Goal: Obtain resource: Download file/media

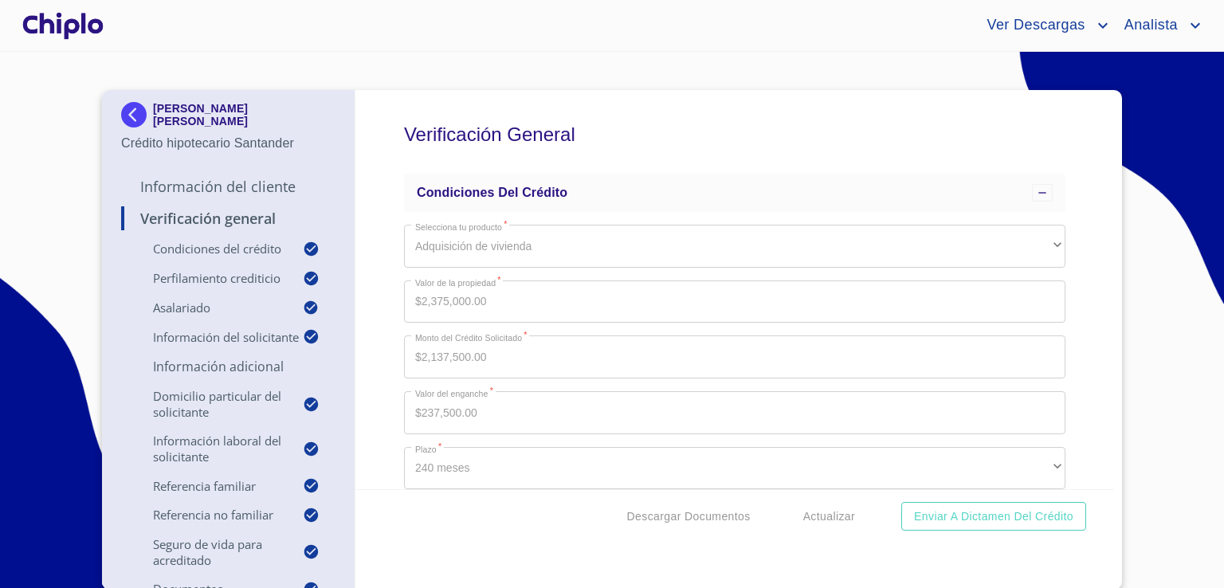
click at [131, 117] on img at bounding box center [137, 115] width 32 height 26
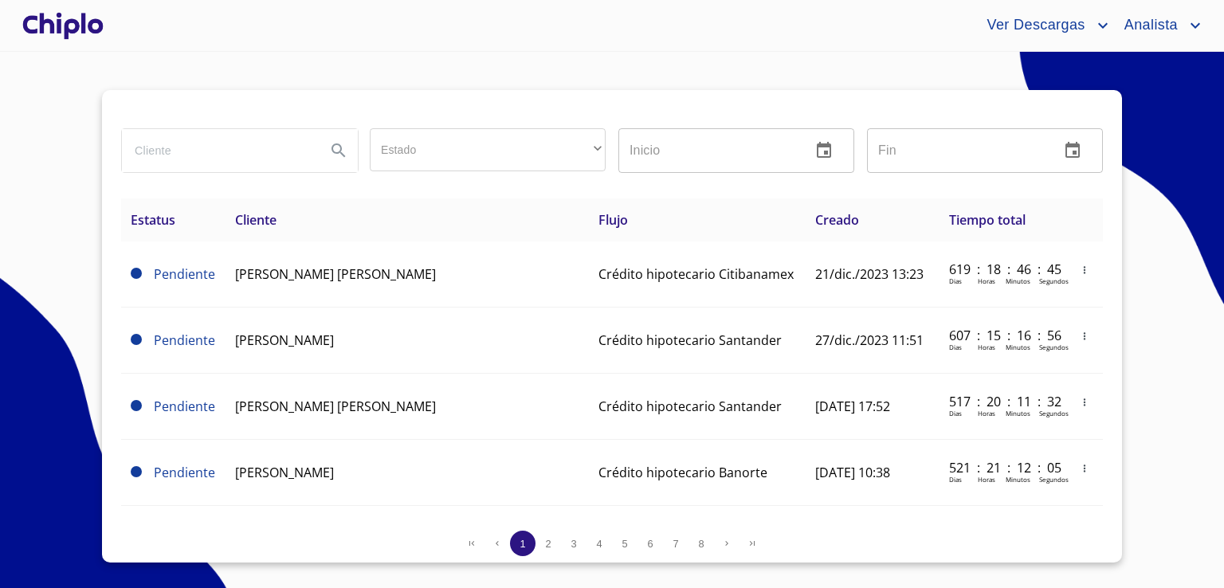
click at [252, 150] on input "search" at bounding box center [217, 150] width 191 height 43
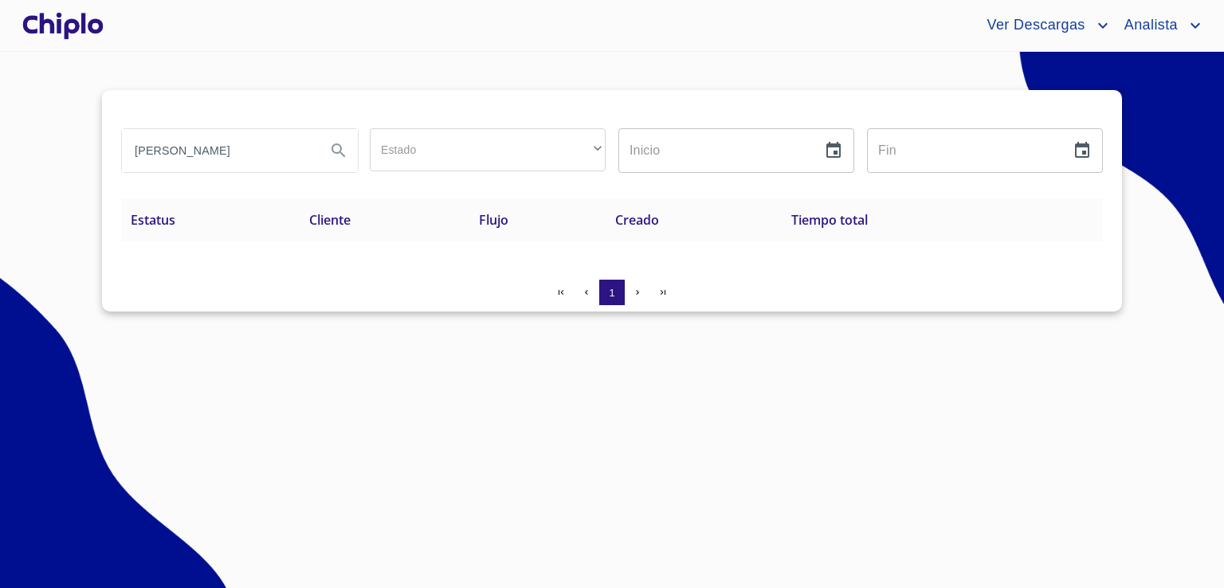
type input "[PERSON_NAME]"
drag, startPoint x: 245, startPoint y: 151, endPoint x: 64, endPoint y: 146, distance: 181.0
click at [68, 143] on section "[PERSON_NAME] Estado ​ ​ Inicio ​ Fin ​ Estatus Cliente Flujo Creado Tiempo tot…" at bounding box center [612, 320] width 1224 height 537
type input "[PERSON_NAME]"
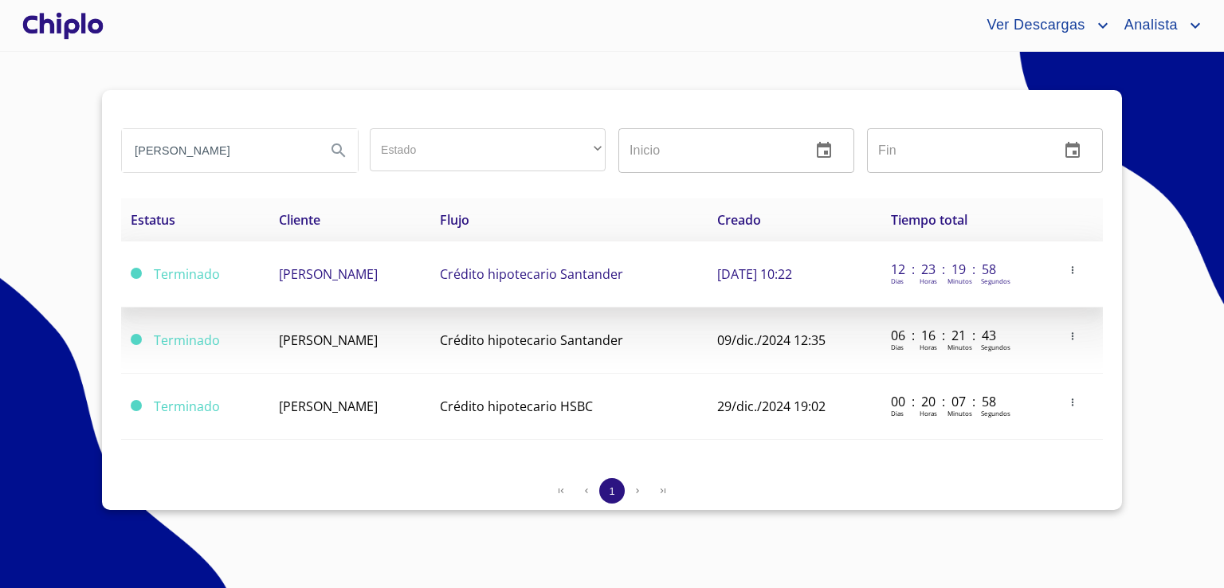
click at [269, 299] on td "[PERSON_NAME]" at bounding box center [349, 275] width 161 height 66
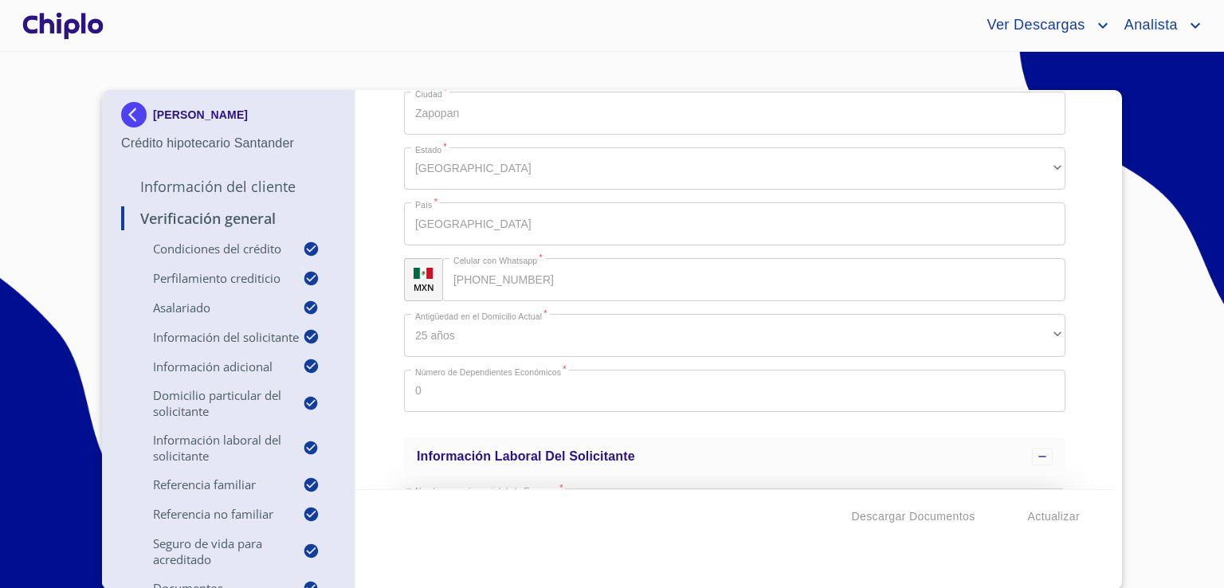
scroll to position [3189, 0]
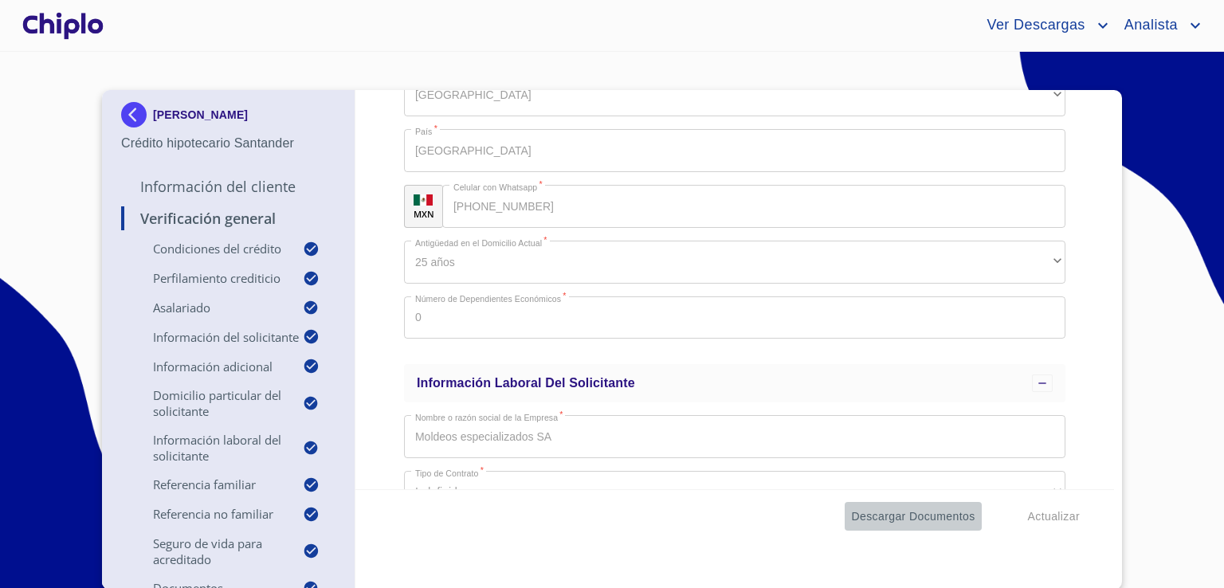
click at [613, 508] on span "Descargar Documentos" at bounding box center [913, 517] width 124 height 20
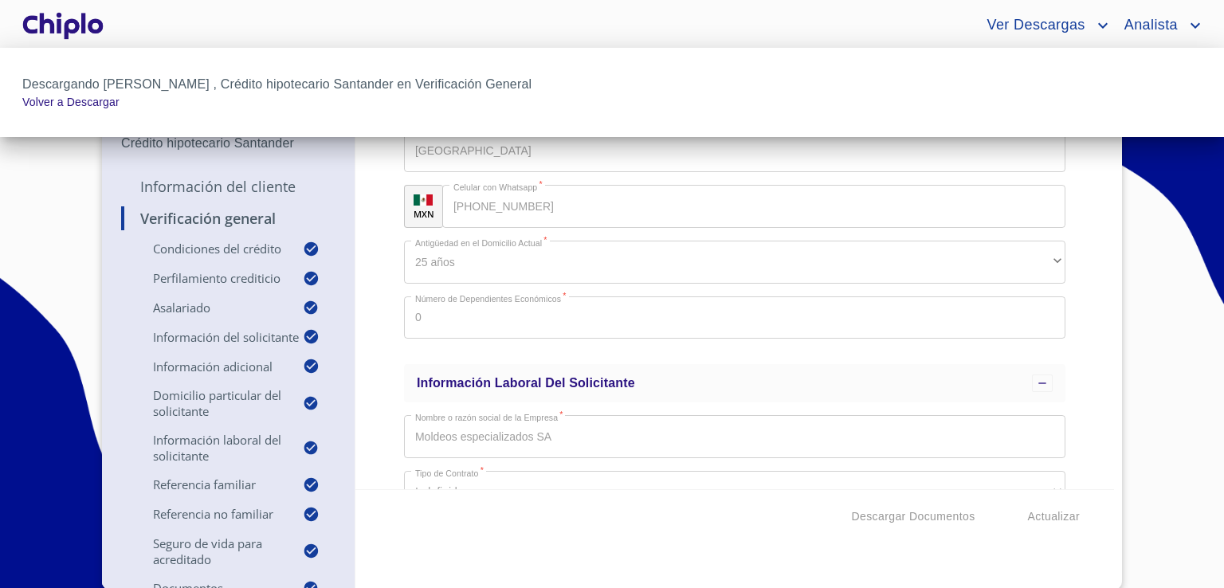
drag, startPoint x: 15, startPoint y: 161, endPoint x: 39, endPoint y: 170, distance: 25.5
click at [16, 161] on div at bounding box center [612, 294] width 1224 height 588
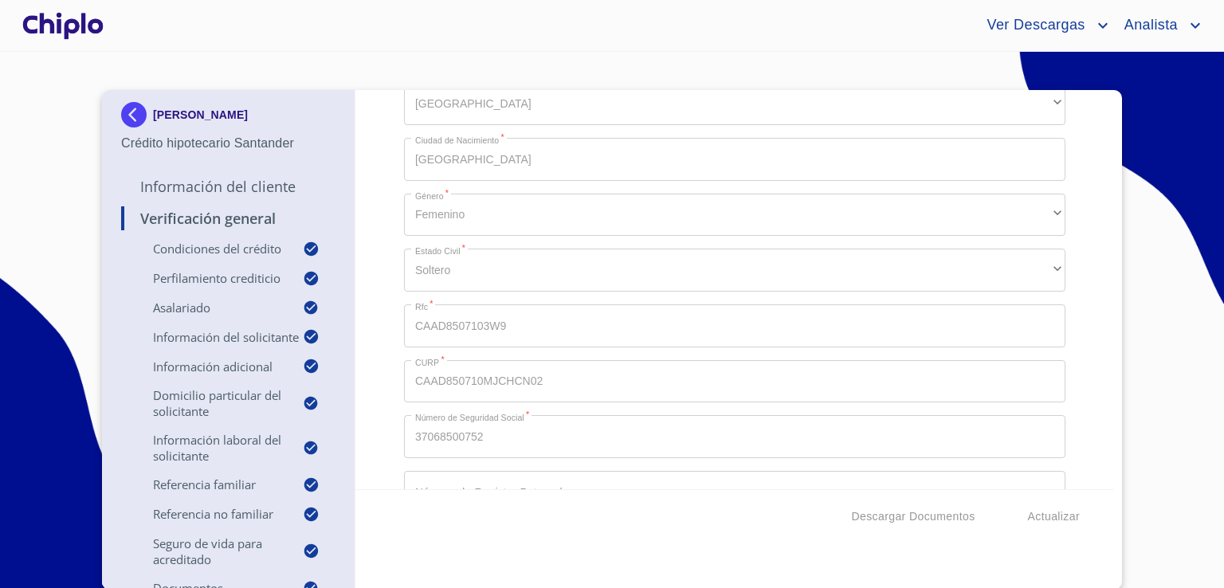
scroll to position [1834, 0]
